Goal: Transaction & Acquisition: Purchase product/service

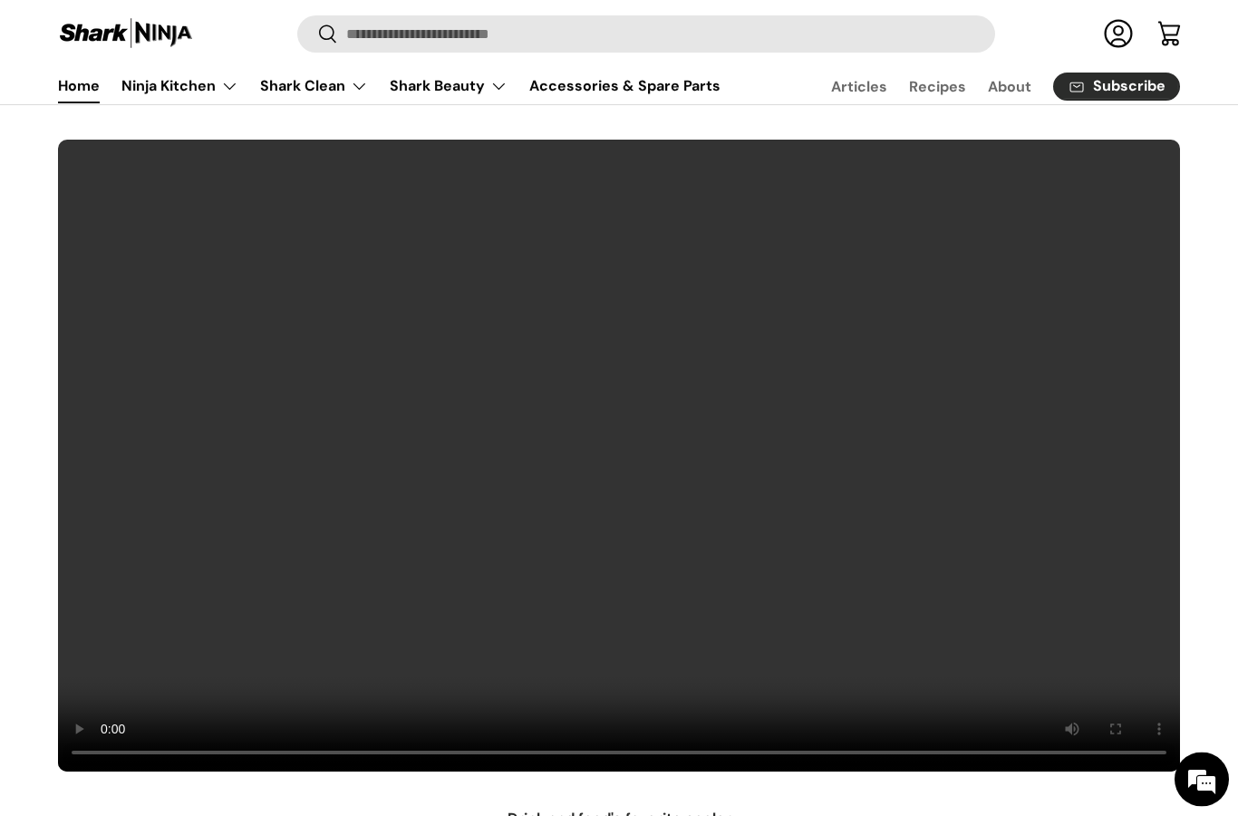
scroll to position [59, 0]
click at [334, 91] on summary "Shark Clean" at bounding box center [314, 86] width 130 height 36
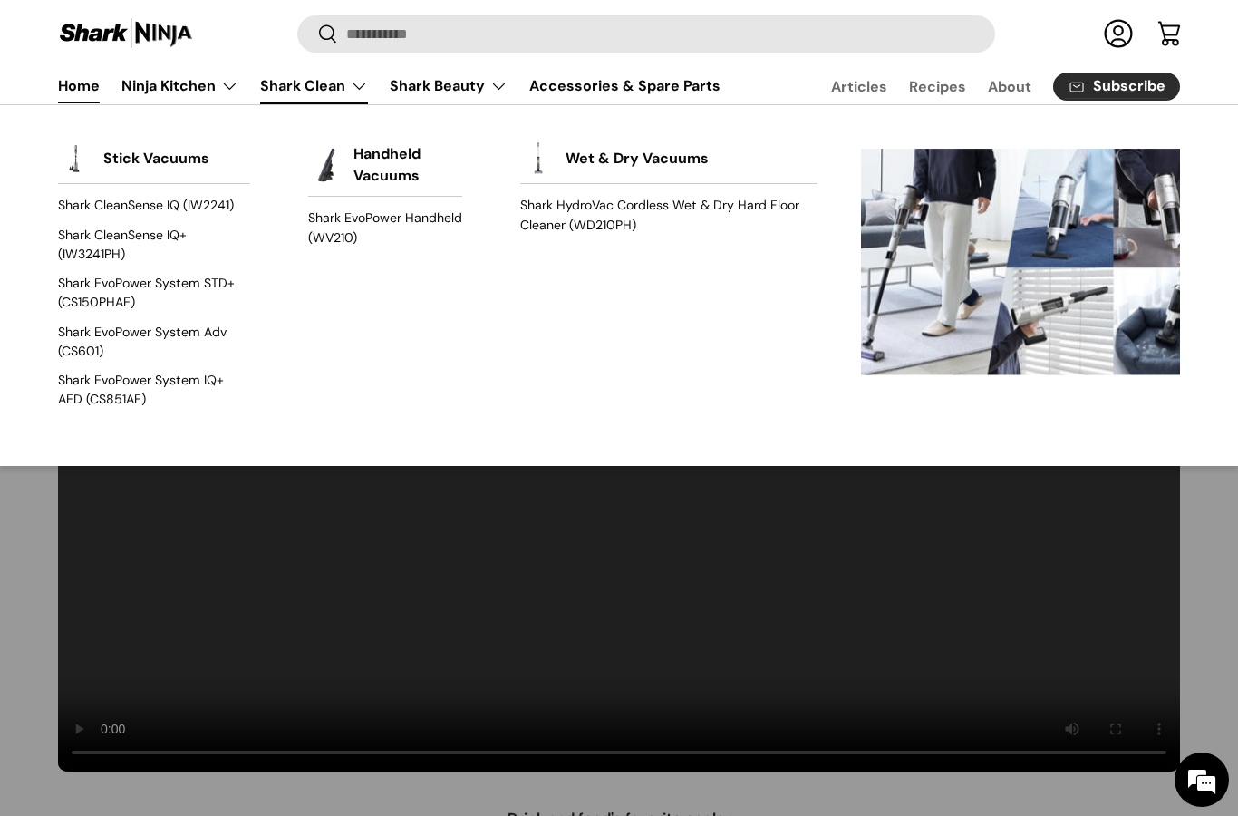
click at [580, 214] on link "Shark HydroVac Cordless Wet & Dry Hard Floor Cleaner (WD210PH)" at bounding box center [668, 215] width 297 height 48
click at [93, 161] on img "Primary" at bounding box center [76, 158] width 36 height 36
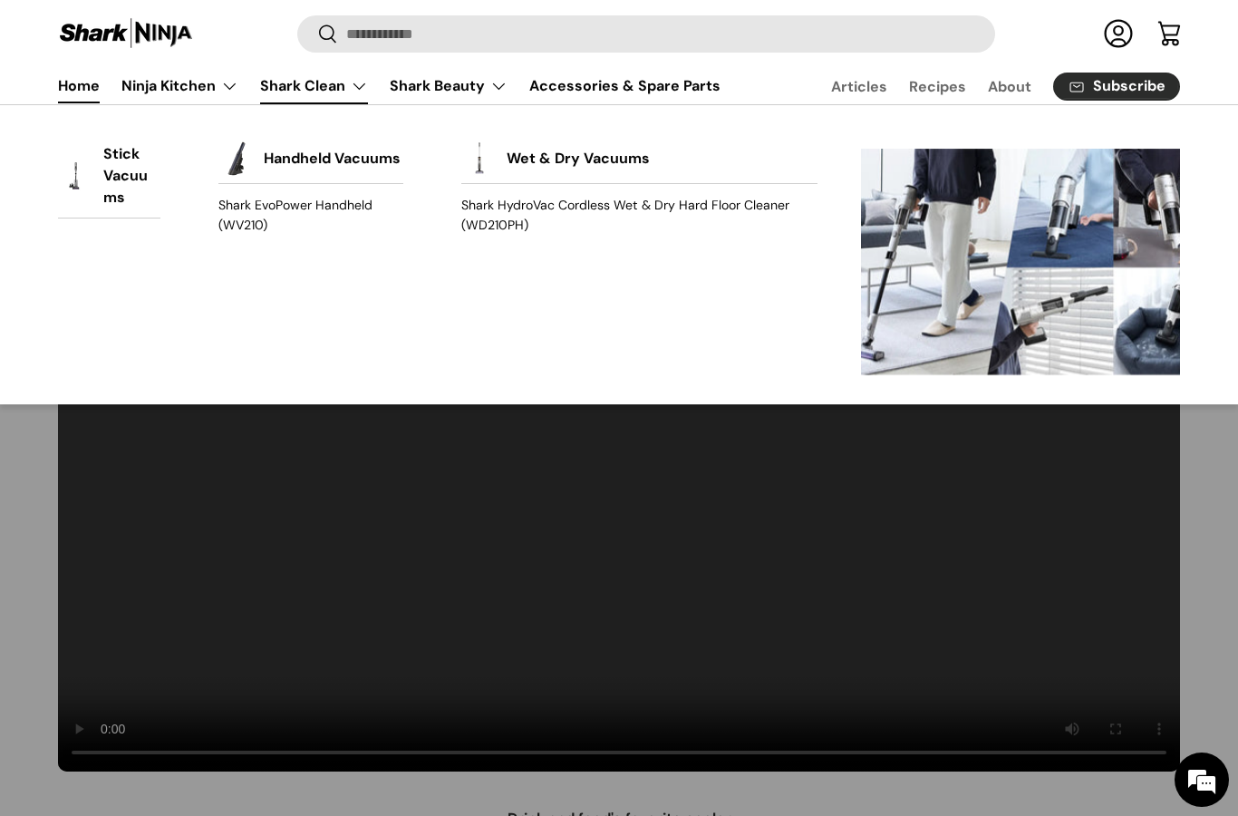
click at [105, 187] on link "Stick Vacuums" at bounding box center [131, 175] width 57 height 83
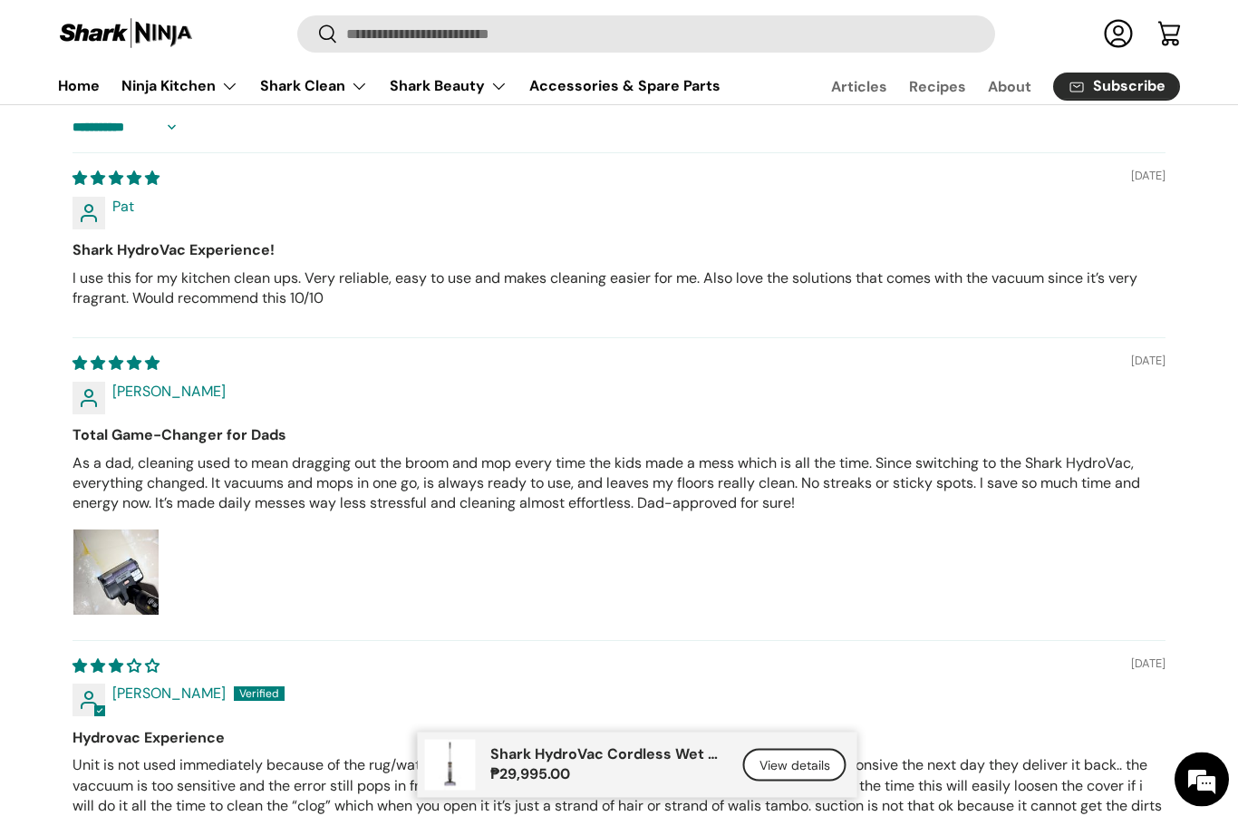
scroll to position [7683, 0]
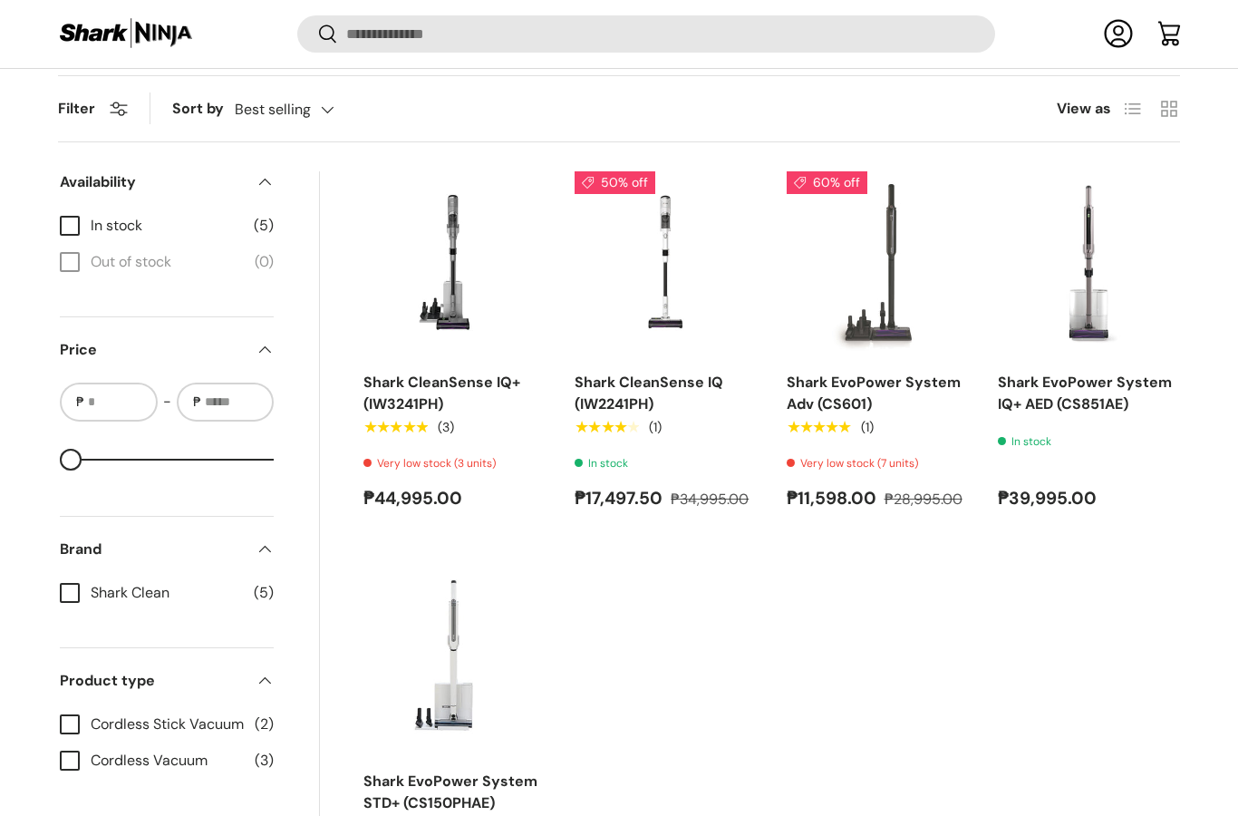
scroll to position [598, 0]
click at [434, 299] on img "Shark CleanSense IQ+ (IW3241PH)" at bounding box center [454, 261] width 182 height 182
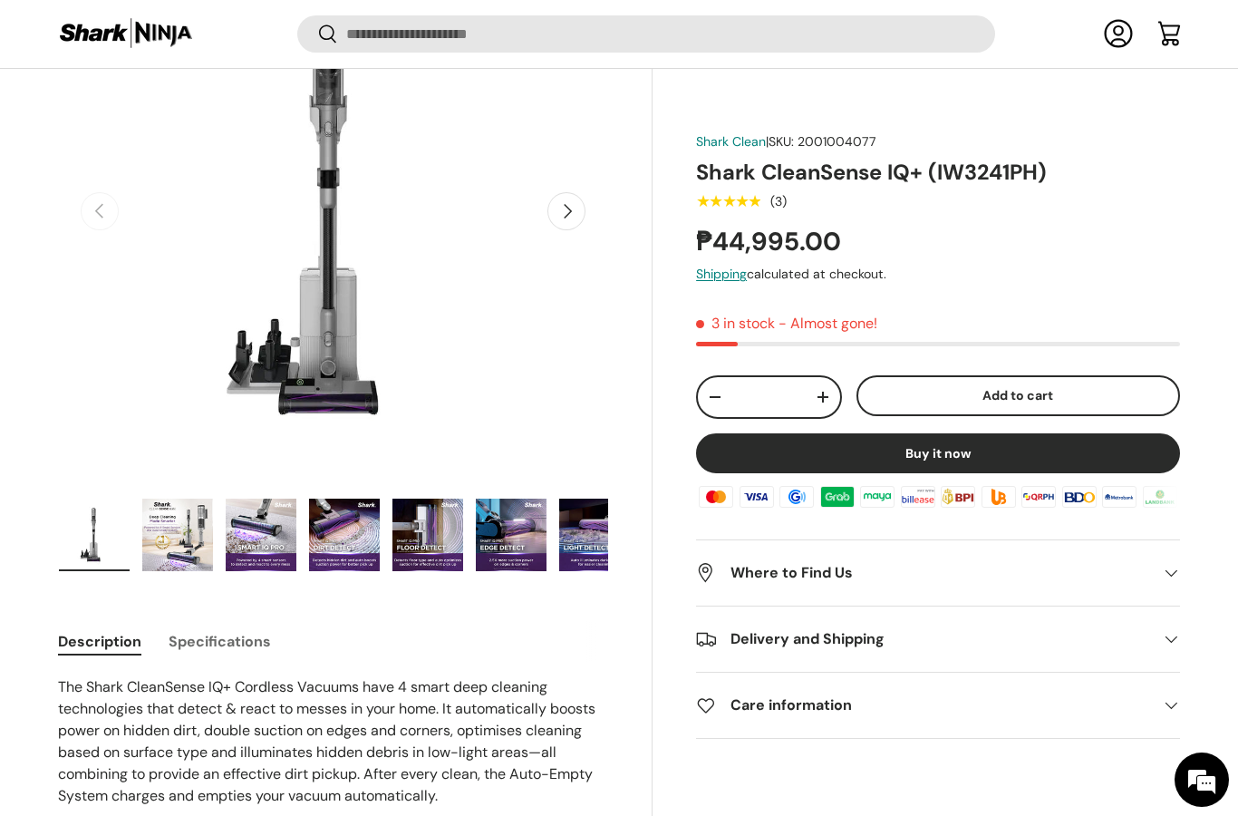
scroll to position [253, 0]
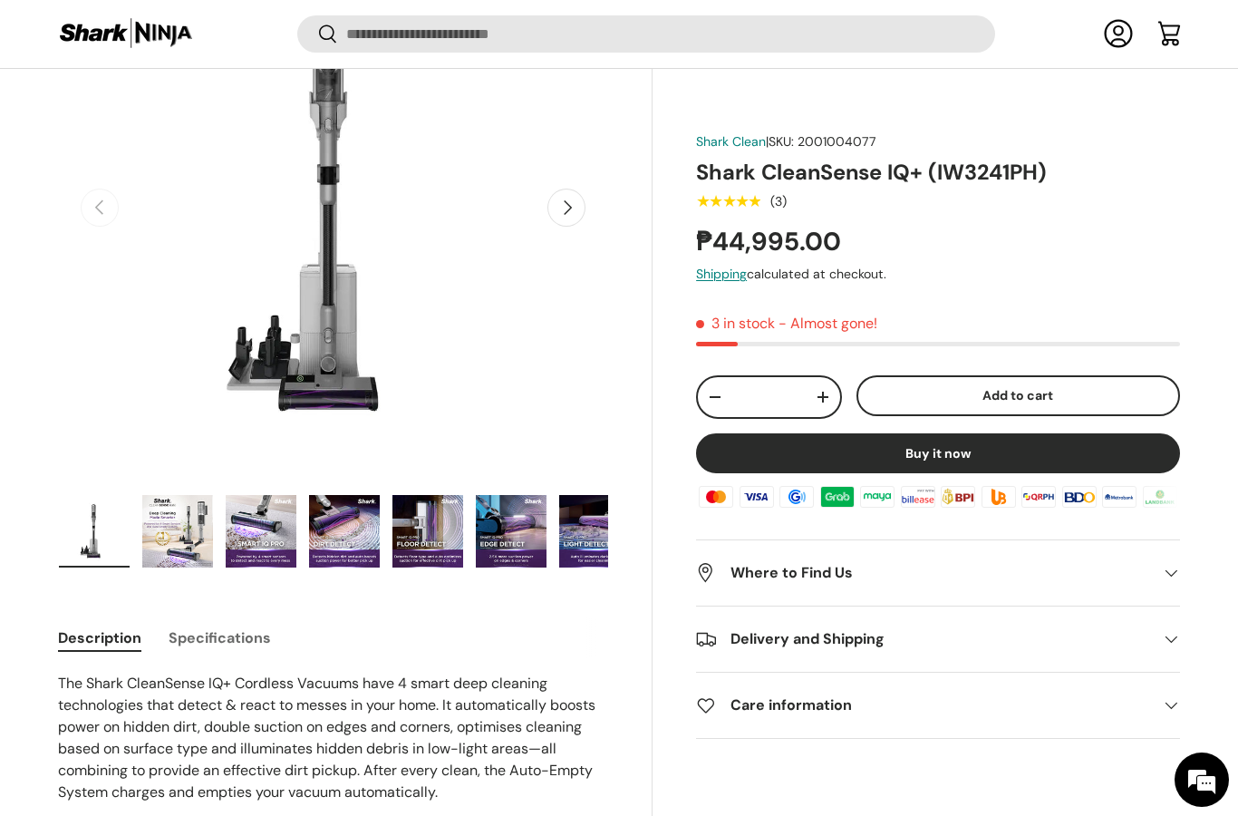
click at [161, 534] on img "Gallery Viewer" at bounding box center [177, 531] width 71 height 73
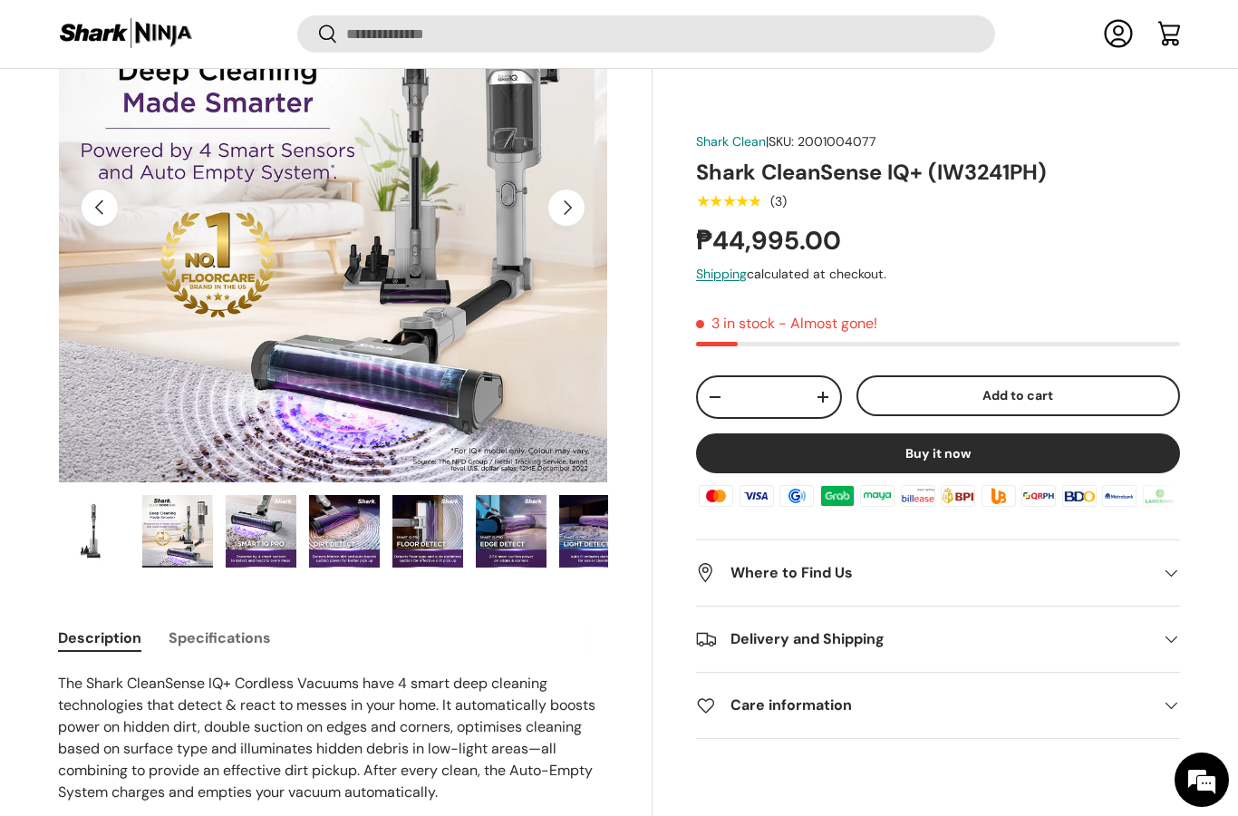
click at [248, 542] on img "Gallery Viewer" at bounding box center [261, 531] width 71 height 73
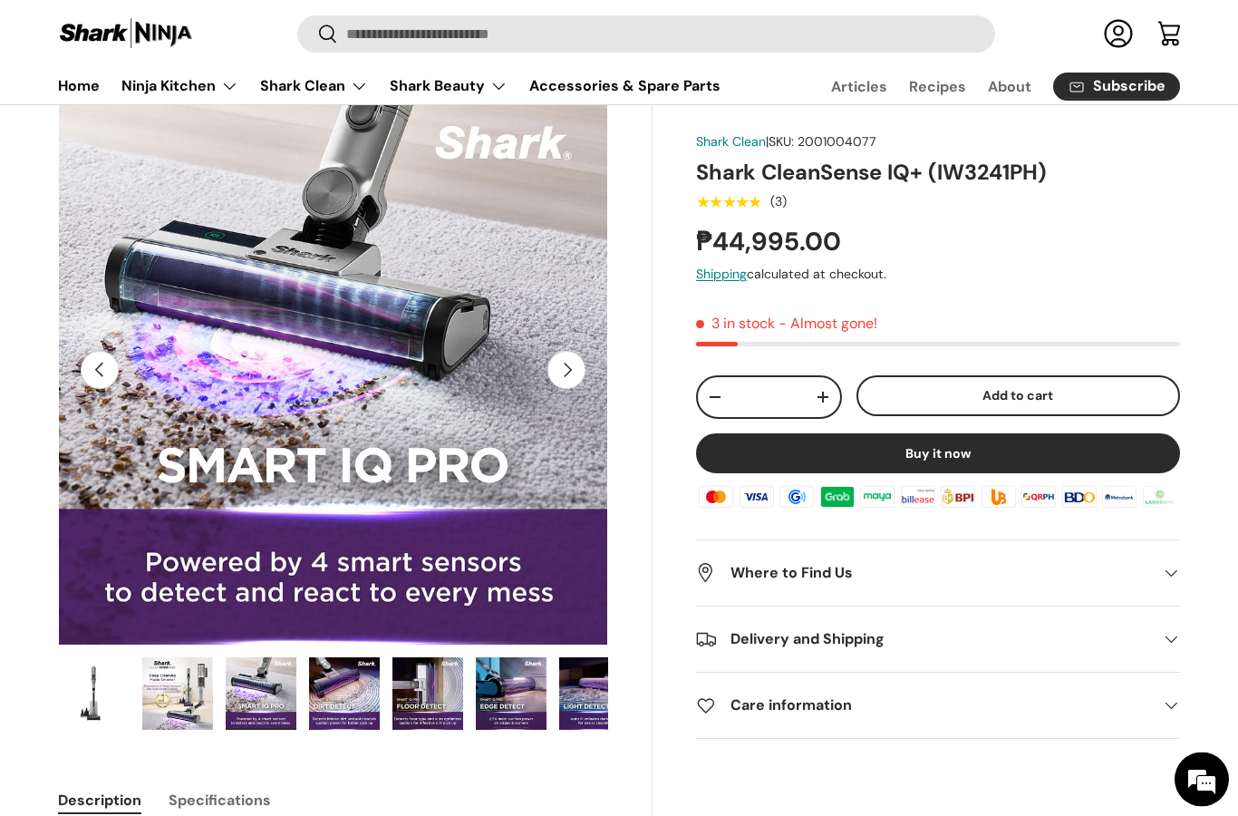
scroll to position [94, 0]
click at [337, 705] on img "Gallery Viewer" at bounding box center [344, 693] width 71 height 73
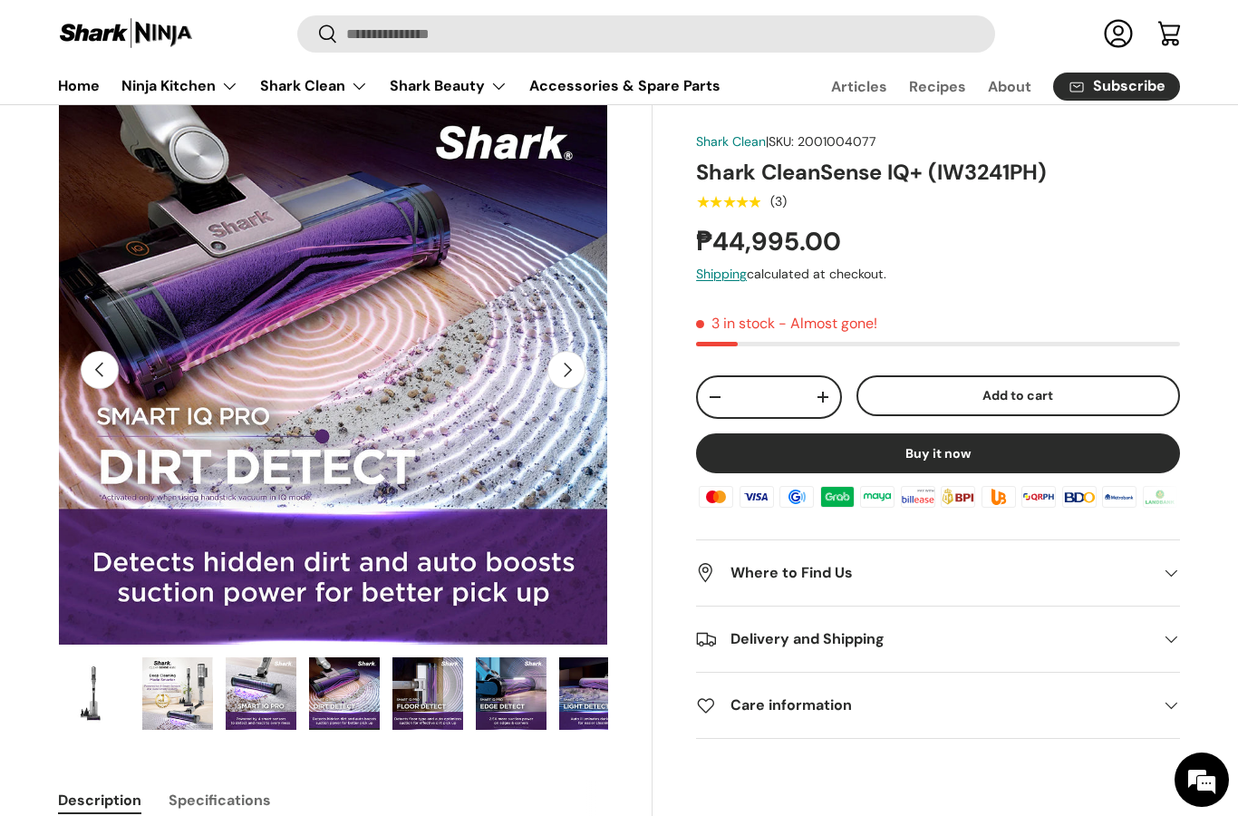
click at [424, 696] on img "Gallery Viewer" at bounding box center [427, 693] width 71 height 73
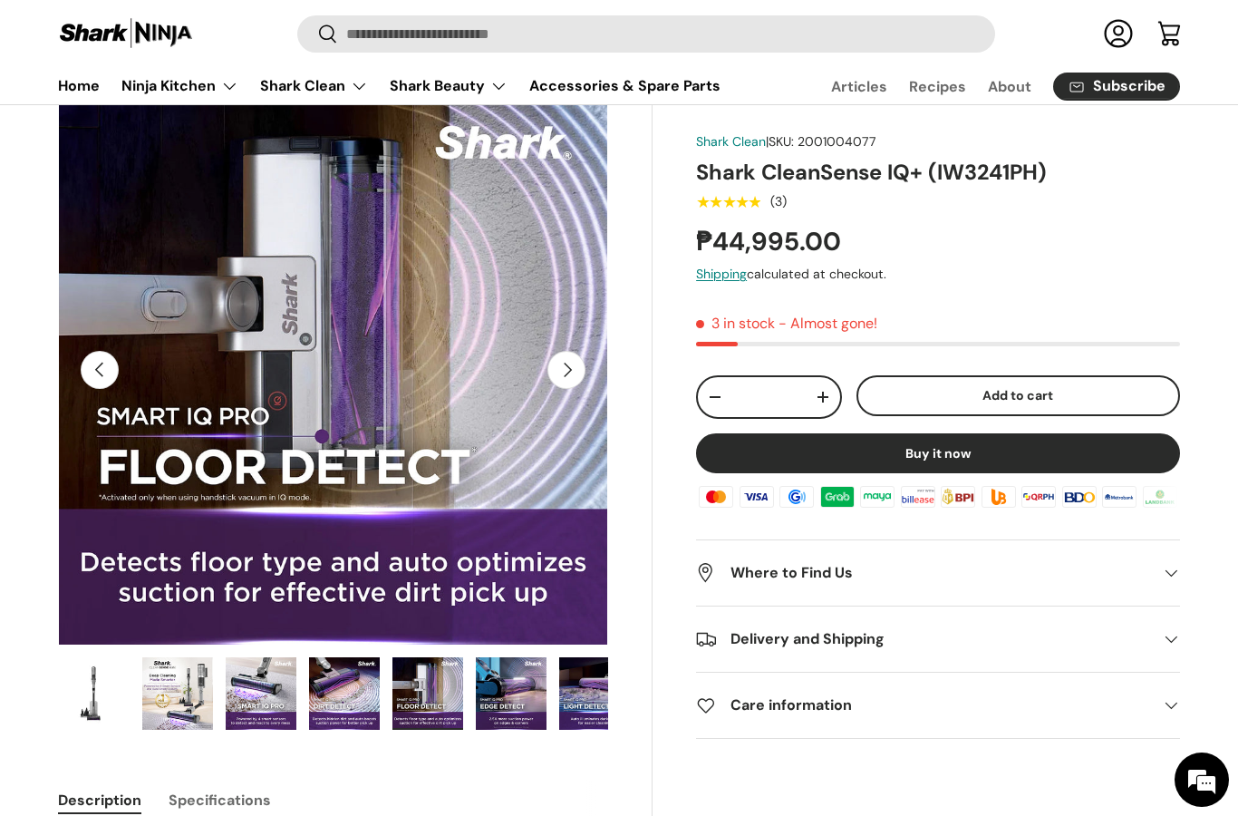
scroll to position [0, 0]
click at [489, 696] on img "Gallery Viewer" at bounding box center [511, 693] width 71 height 73
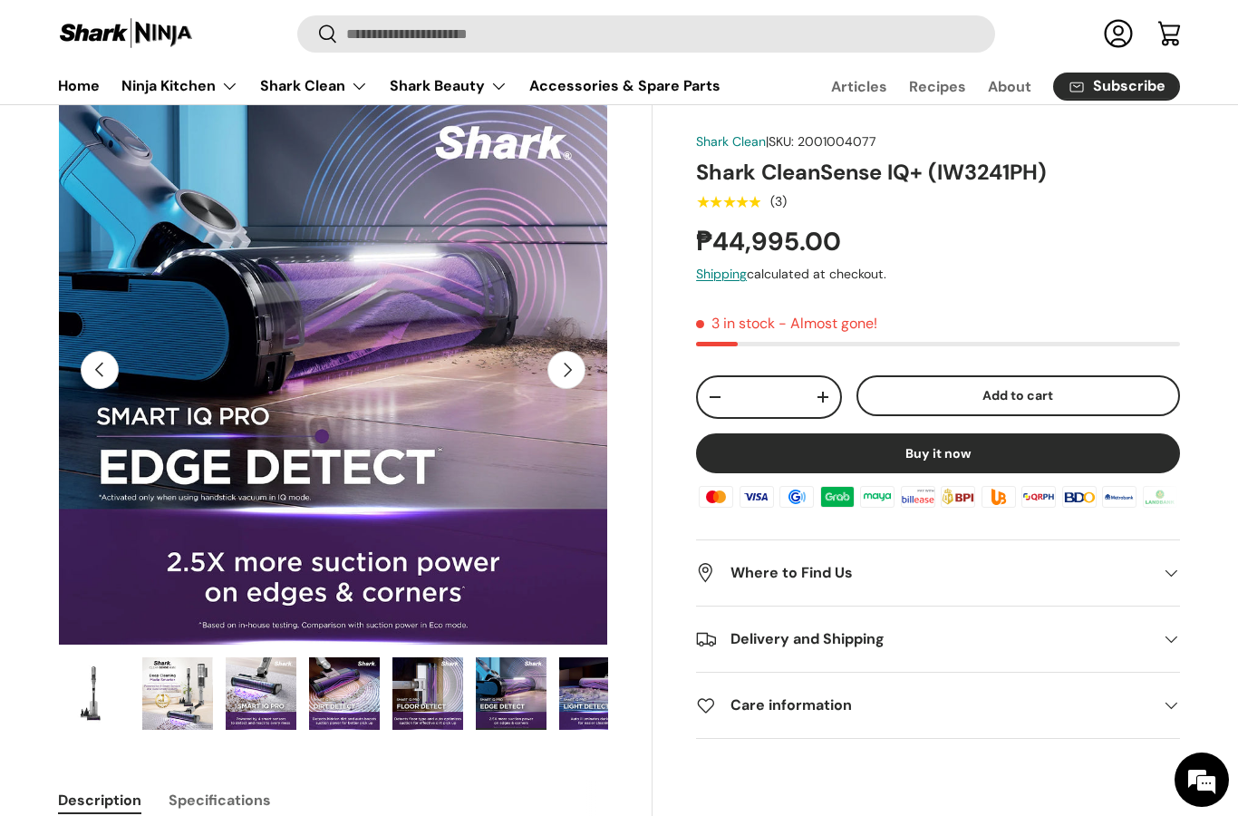
click at [563, 708] on img "Gallery Viewer" at bounding box center [594, 693] width 71 height 73
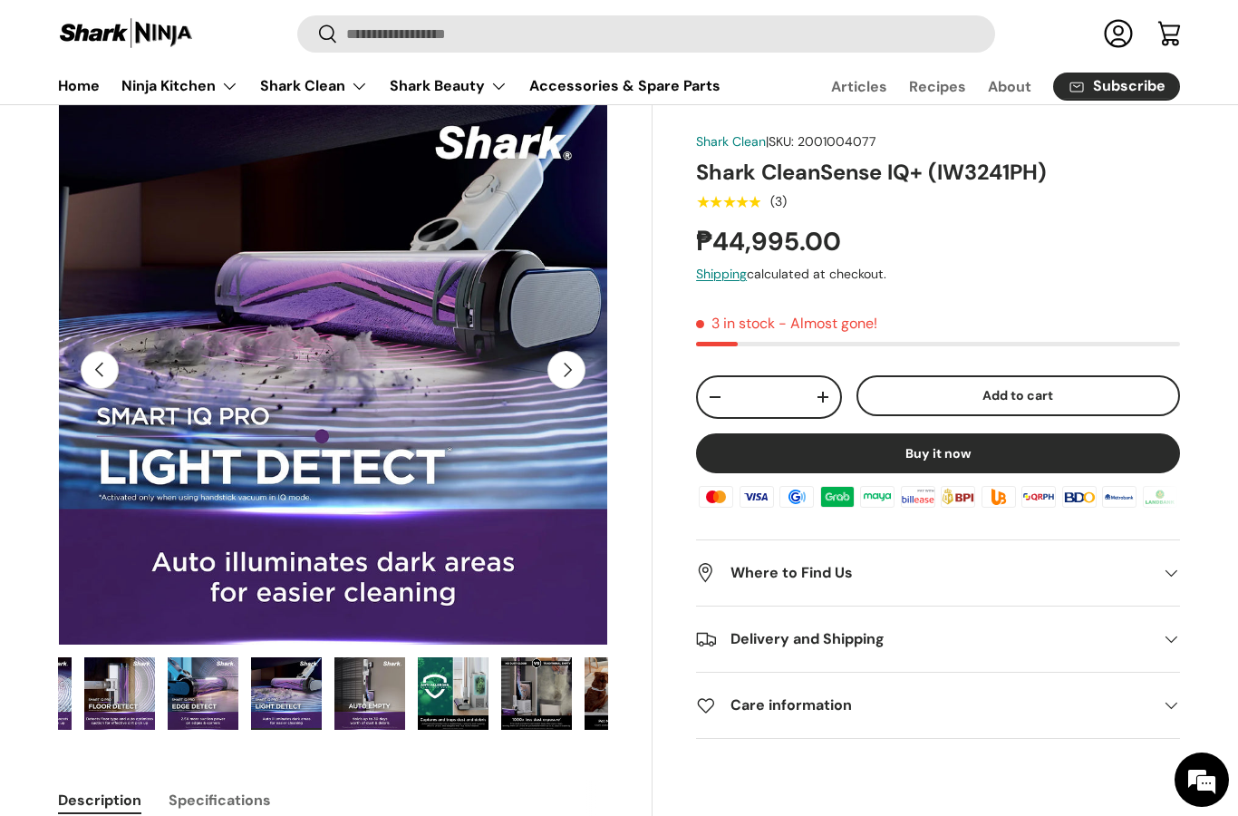
scroll to position [0, 440]
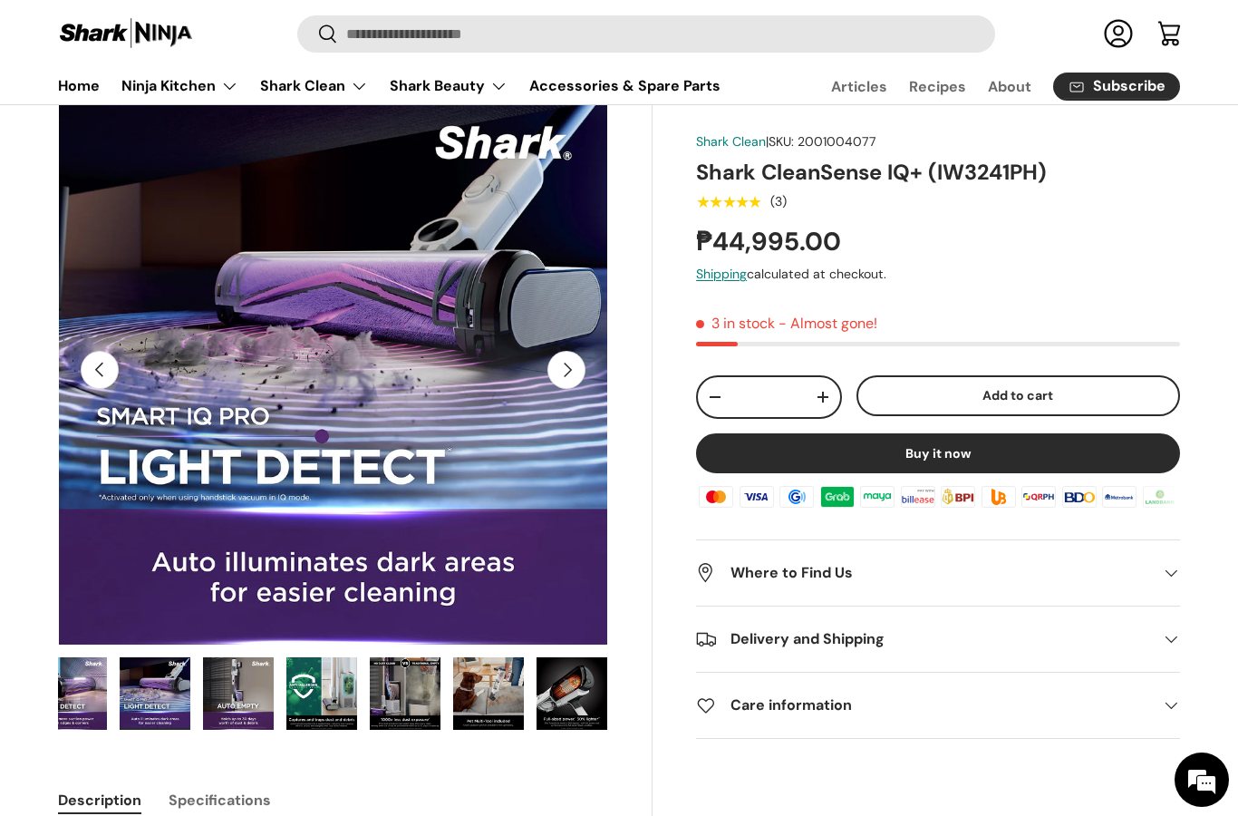
click at [232, 717] on img "Gallery Viewer" at bounding box center [238, 693] width 71 height 73
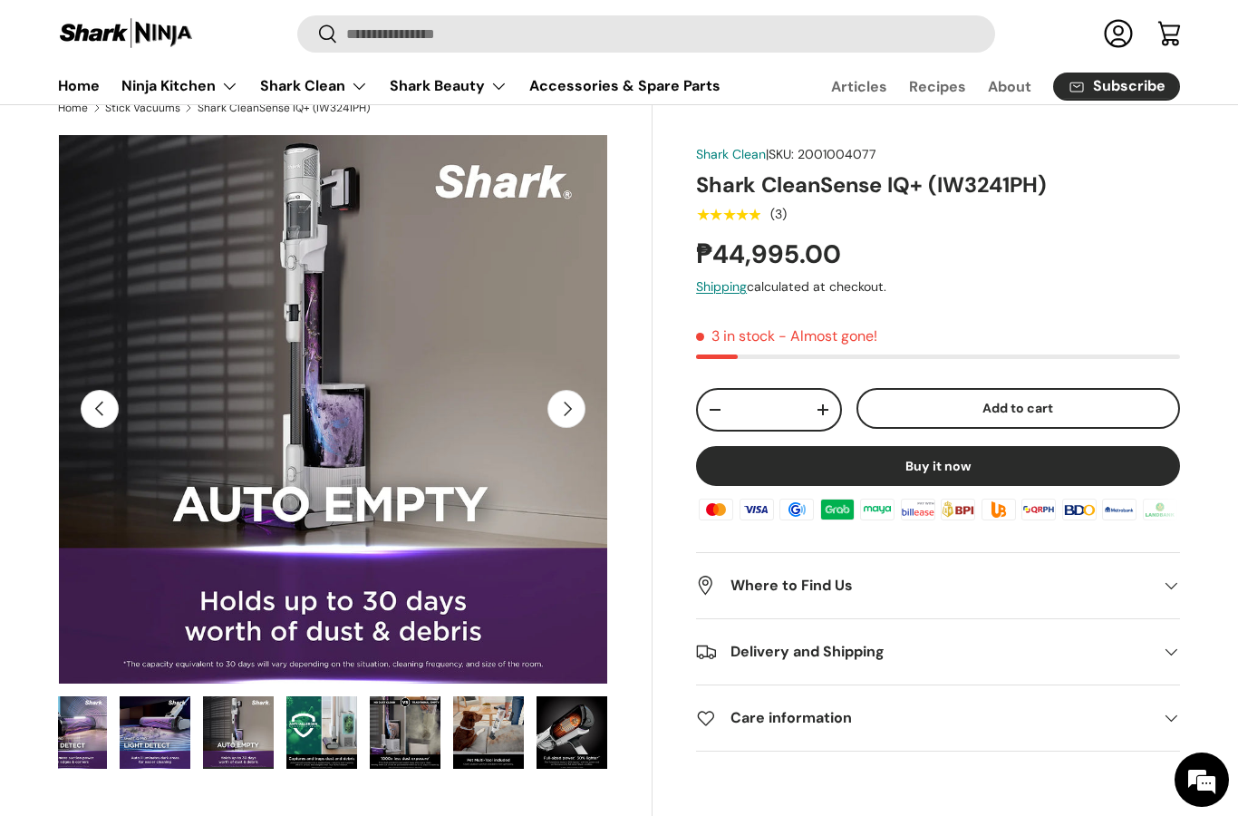
scroll to position [0, 0]
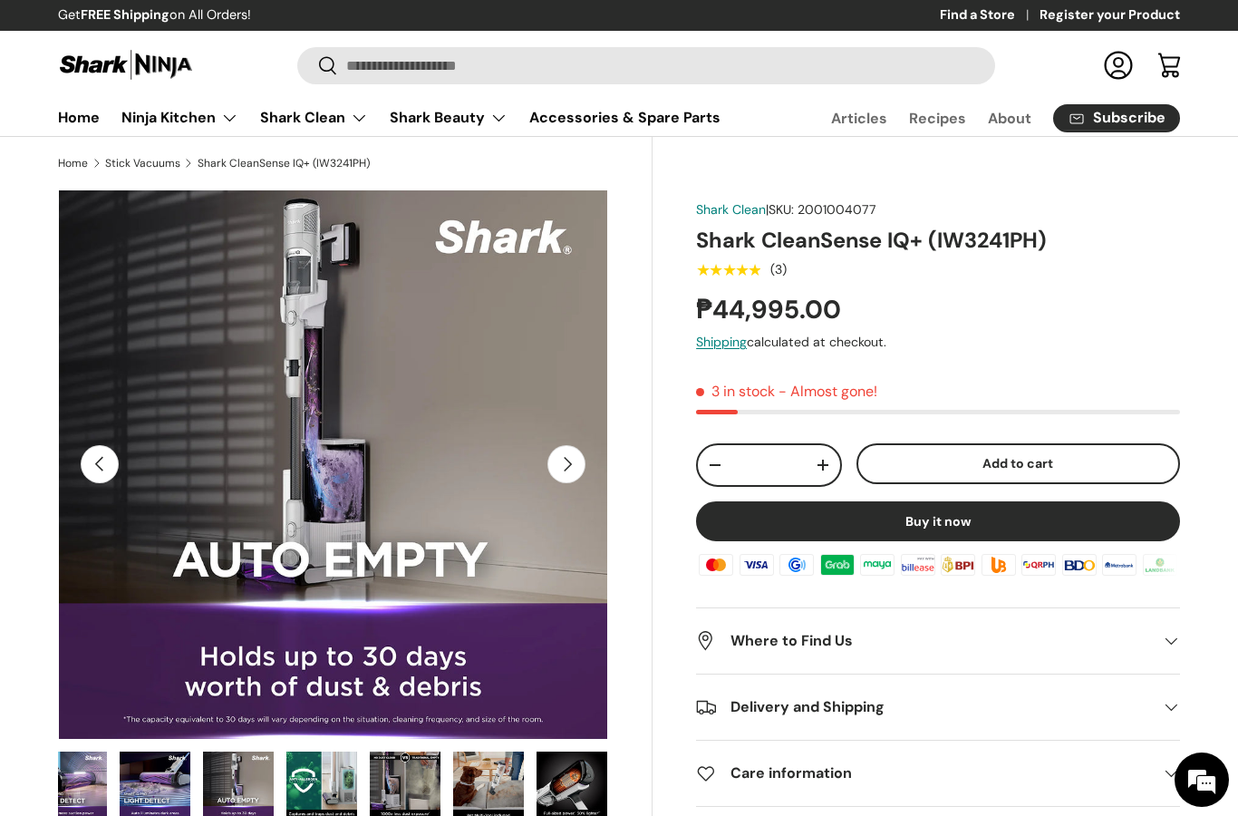
click at [314, 786] on img "Gallery Viewer" at bounding box center [321, 787] width 71 height 73
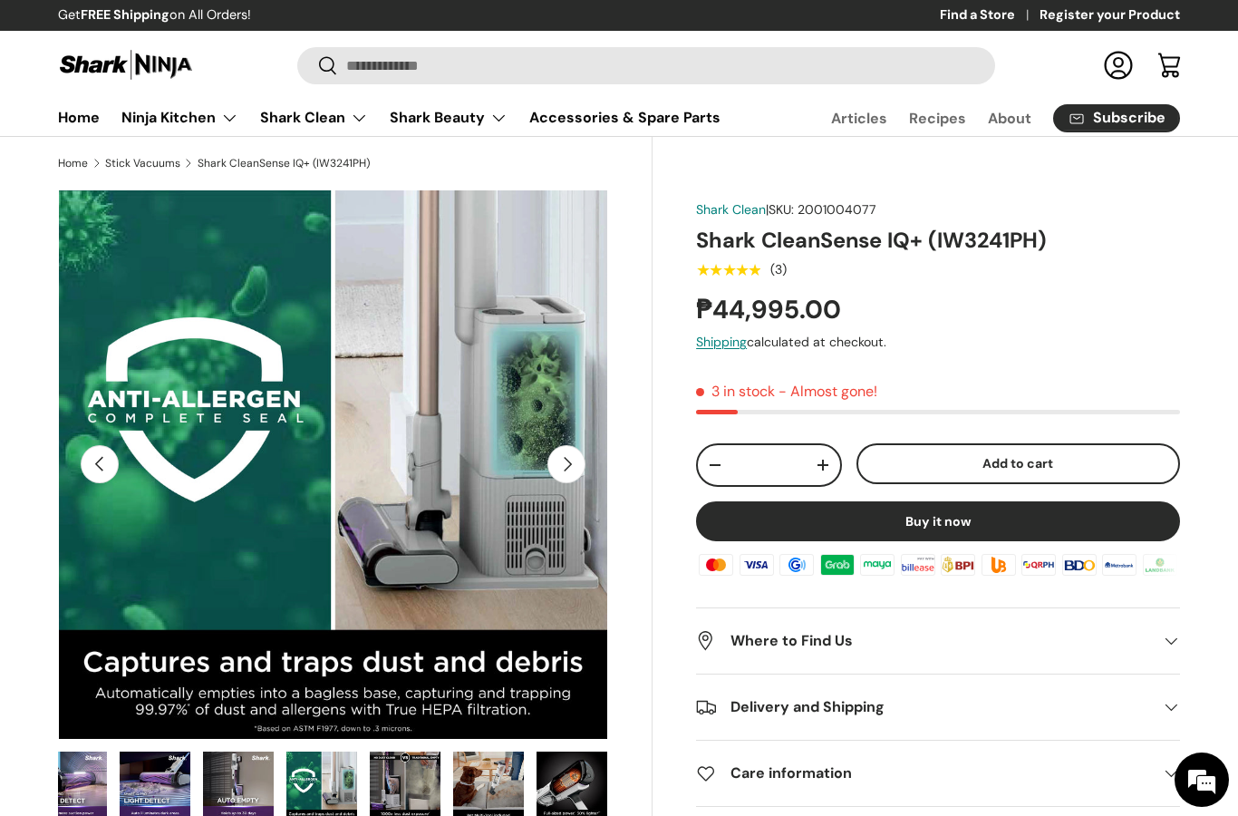
click at [419, 797] on img "Gallery Viewer" at bounding box center [405, 787] width 71 height 73
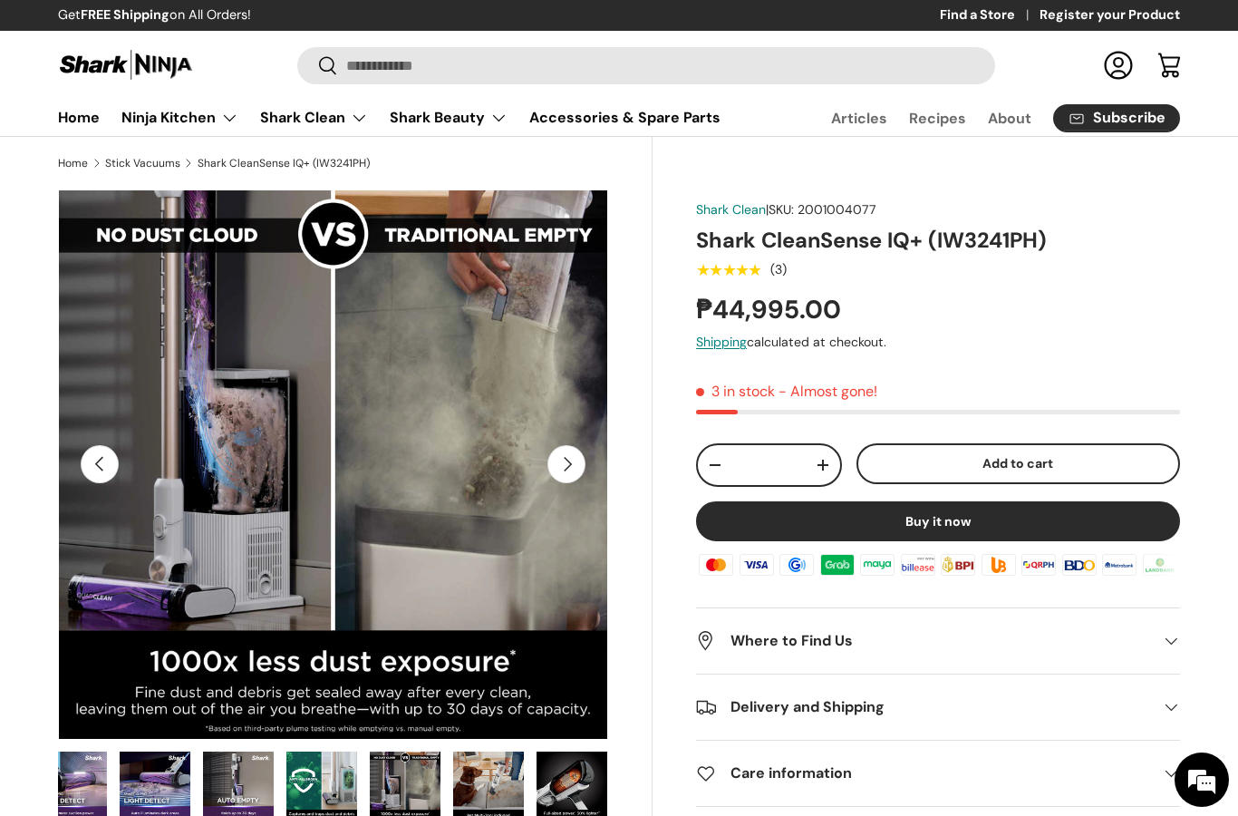
click at [486, 799] on img "Gallery Viewer" at bounding box center [488, 787] width 71 height 73
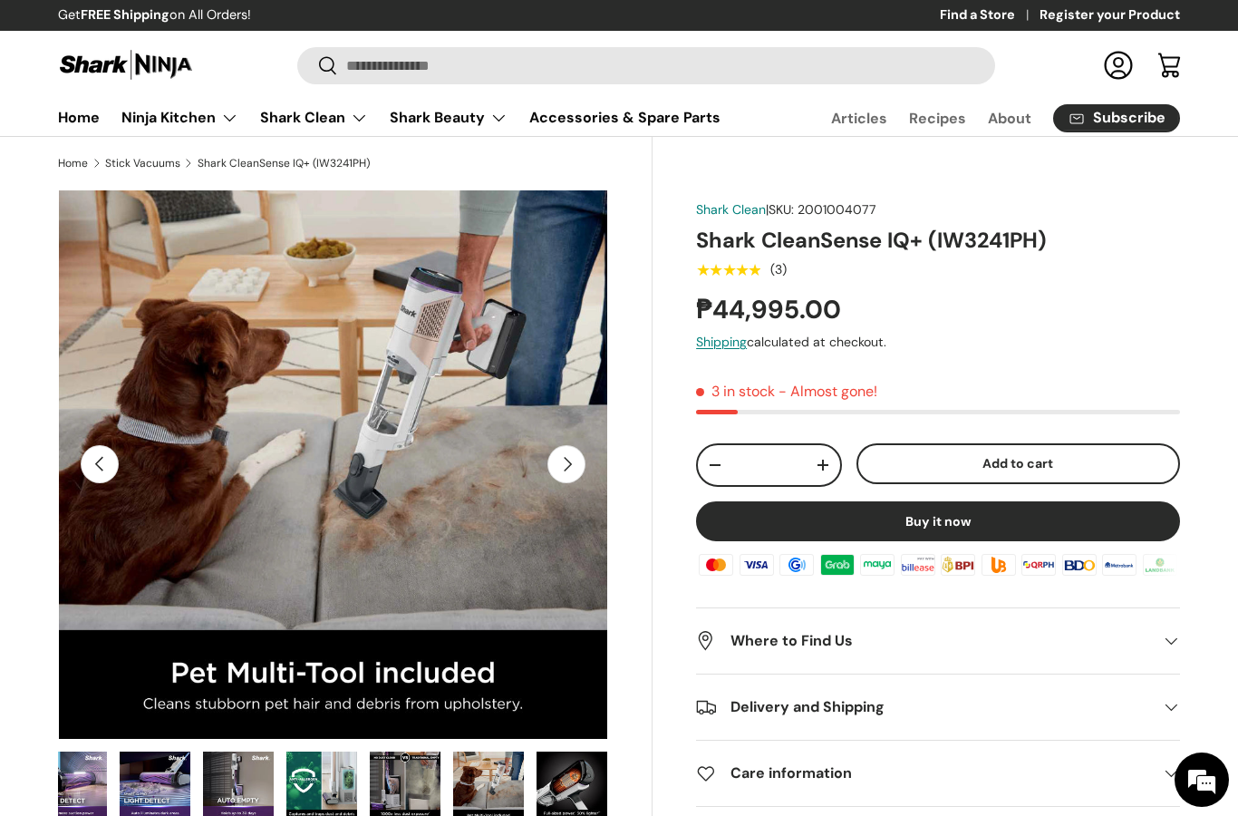
click at [543, 805] on img "Gallery Viewer" at bounding box center [572, 787] width 71 height 73
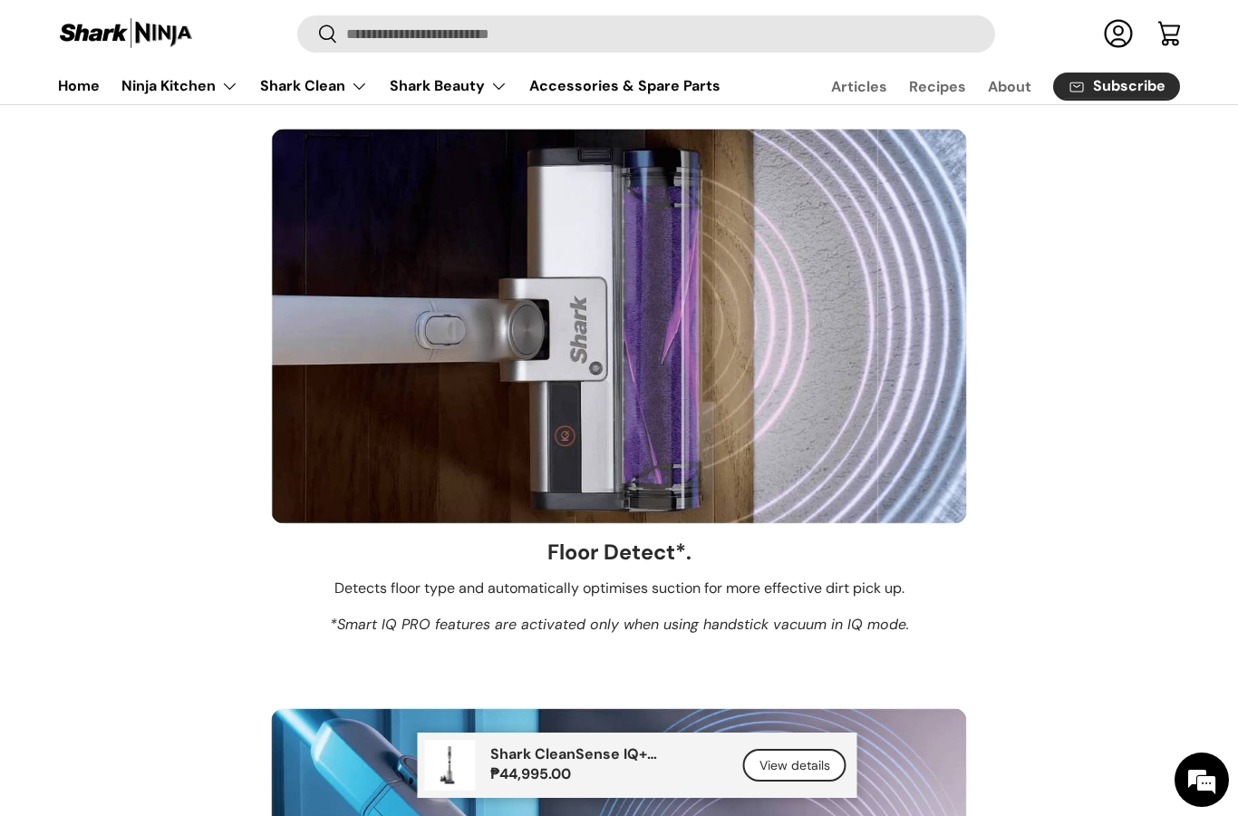
scroll to position [3646, 0]
